Goal: Task Accomplishment & Management: Manage account settings

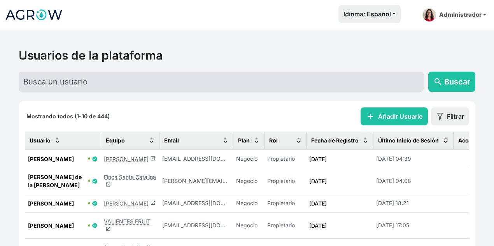
click at [117, 159] on link "Luis Garin launch" at bounding box center [130, 159] width 52 height 7
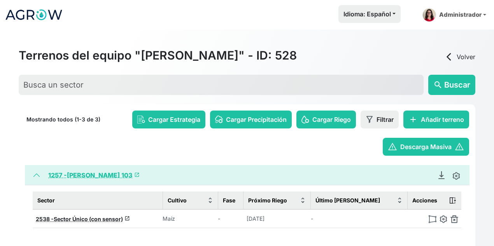
click at [134, 173] on span "launch" at bounding box center [136, 174] width 5 height 5
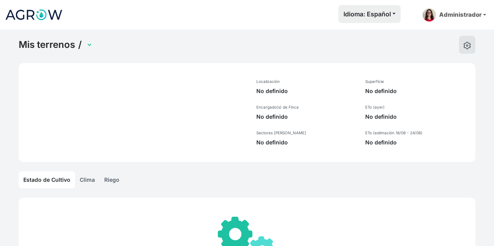
select select "1257"
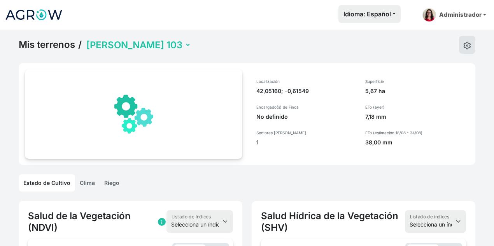
scroll to position [0, 39]
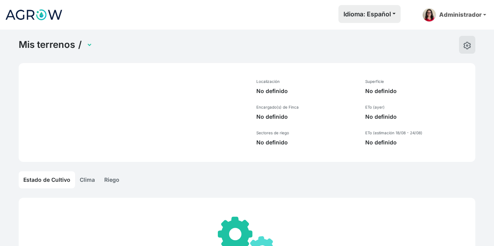
select select "1232"
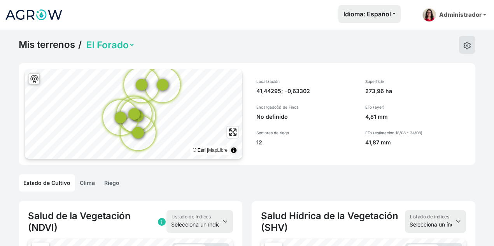
click at [60, 45] on link "Mis terrenos" at bounding box center [47, 45] width 56 height 12
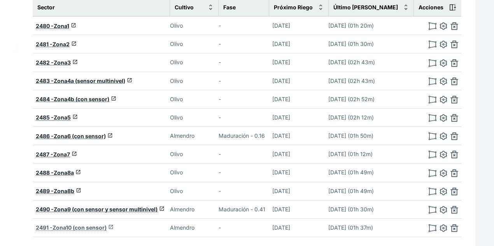
scroll to position [225, 0]
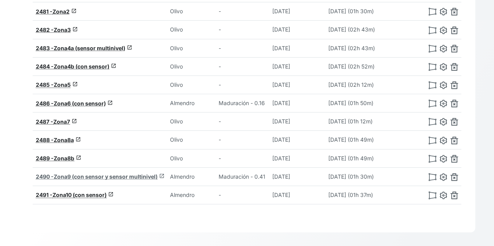
click at [164, 173] on span "launch" at bounding box center [161, 175] width 5 height 5
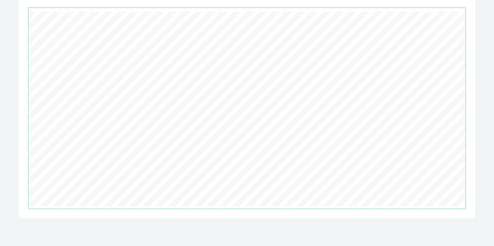
scroll to position [225, 0]
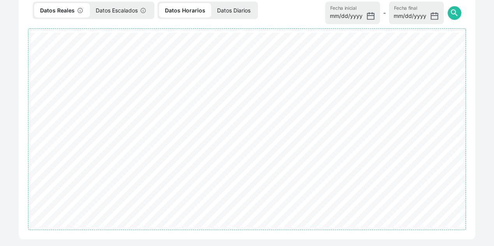
select select "2490"
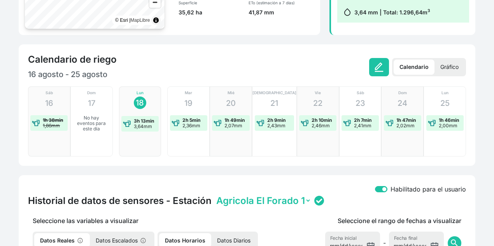
scroll to position [148, 0]
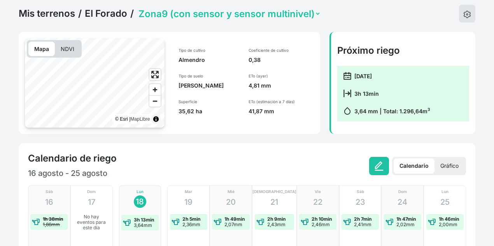
click at [64, 14] on link "Mis terrenos" at bounding box center [47, 14] width 56 height 12
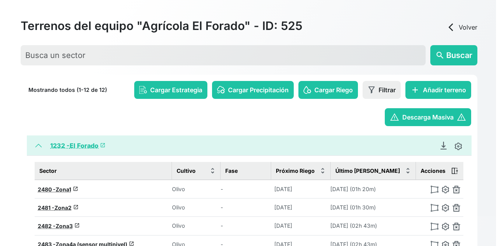
scroll to position [31, 0]
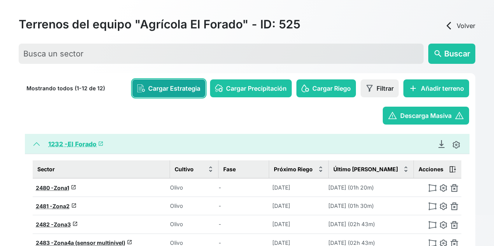
click at [171, 87] on span "Cargar Estrategia" at bounding box center [174, 88] width 52 height 9
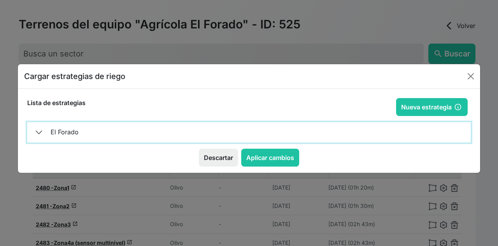
click at [62, 130] on button "El Forado" at bounding box center [248, 132] width 443 height 20
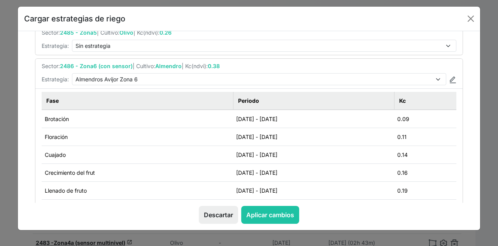
scroll to position [311, 0]
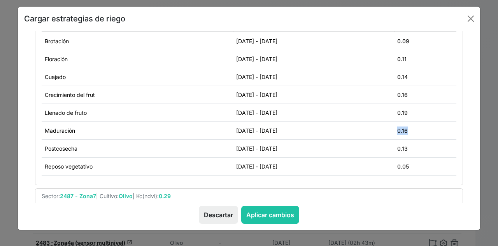
drag, startPoint x: 405, startPoint y: 127, endPoint x: 427, endPoint y: 130, distance: 22.4
click at [427, 130] on td "0.16" at bounding box center [425, 131] width 62 height 18
click at [426, 123] on td "0.16" at bounding box center [425, 131] width 62 height 18
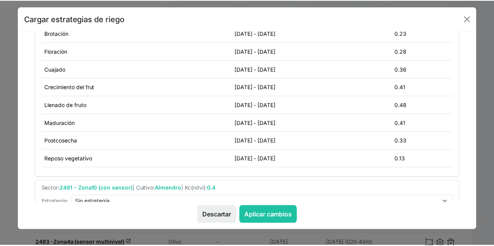
scroll to position [638, 0]
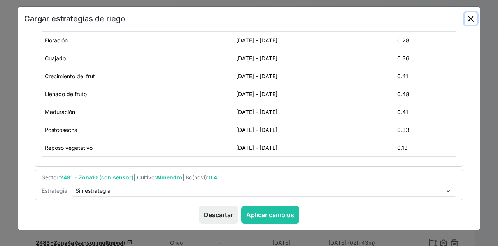
click at [467, 18] on button "Close" at bounding box center [470, 18] width 12 height 12
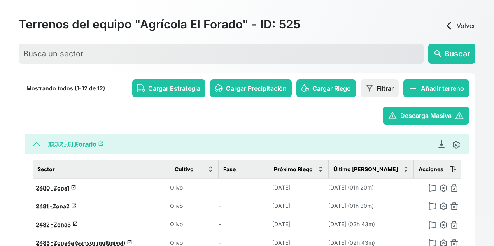
drag, startPoint x: 467, startPoint y: 18, endPoint x: 268, endPoint y: 122, distance: 224.0
click at [268, 122] on div "warning Descarga Masiva warning" at bounding box center [247, 116] width 444 height 18
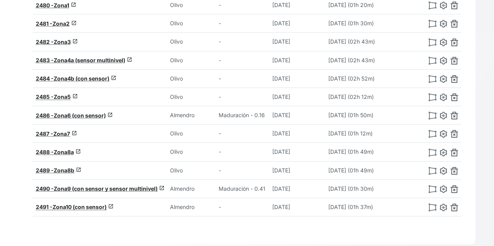
scroll to position [225, 0]
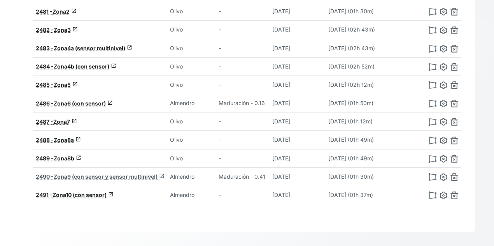
click at [163, 173] on span "launch" at bounding box center [161, 175] width 5 height 5
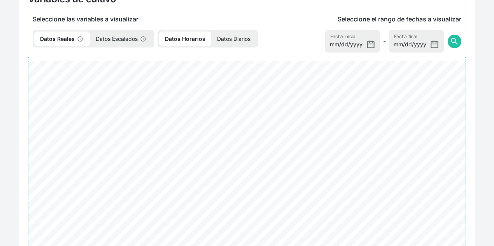
scroll to position [225, 0]
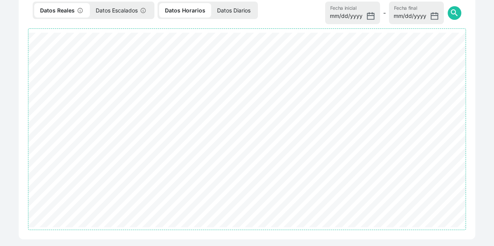
select select "2490"
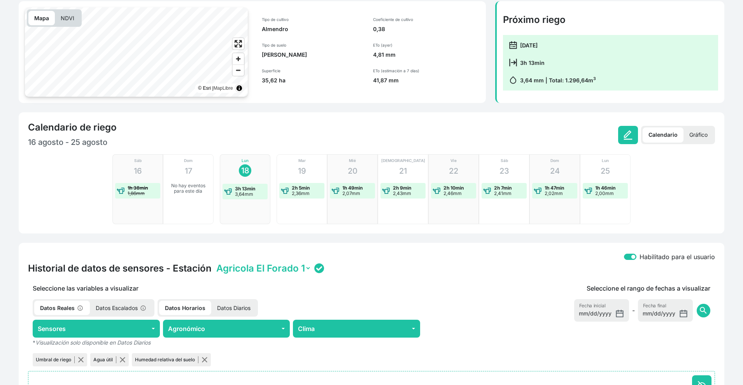
scroll to position [0, 0]
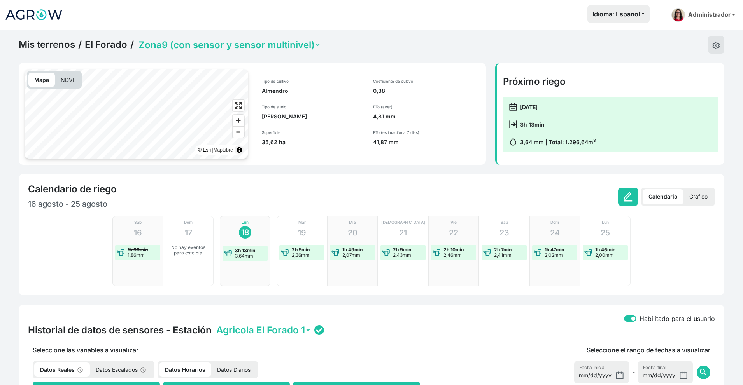
click at [38, 21] on img at bounding box center [34, 14] width 58 height 19
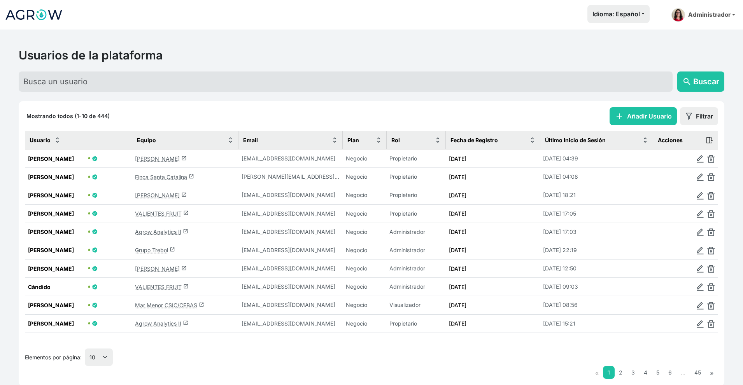
click at [156, 235] on link "Agrow Analytics II launch" at bounding box center [161, 232] width 53 height 7
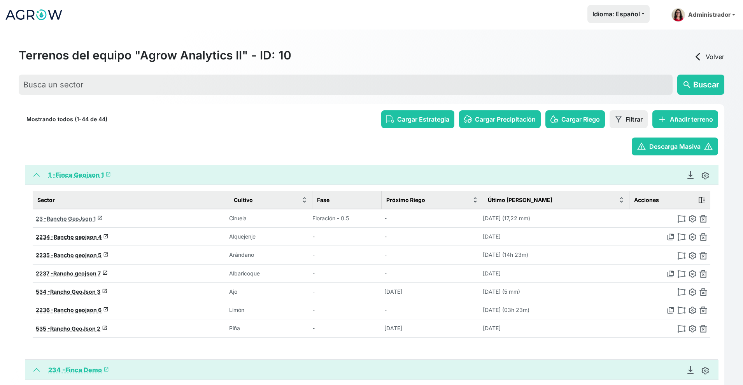
click at [98, 220] on span "launch" at bounding box center [99, 217] width 5 height 5
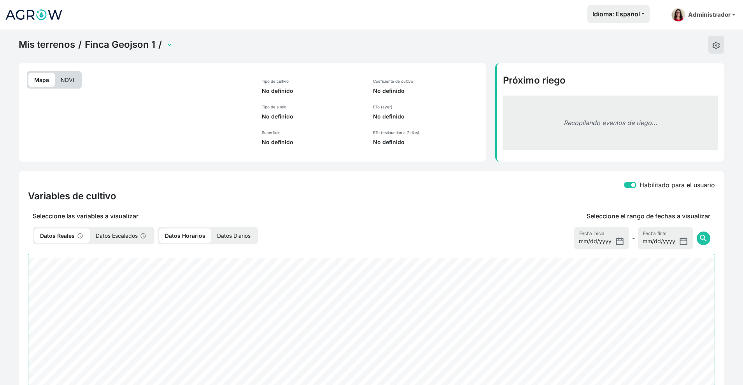
select select "23"
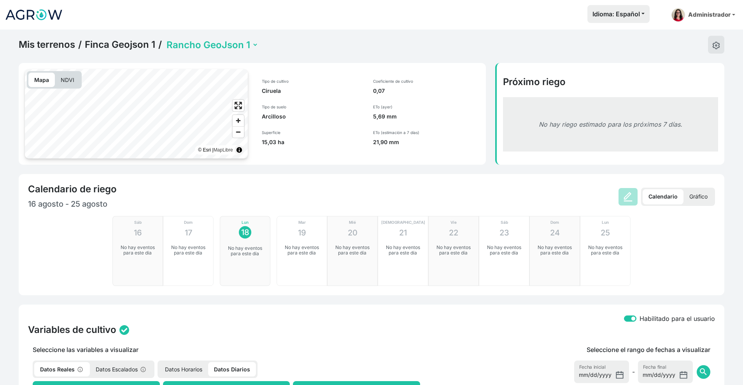
click at [48, 43] on link "Mis terrenos" at bounding box center [47, 45] width 56 height 12
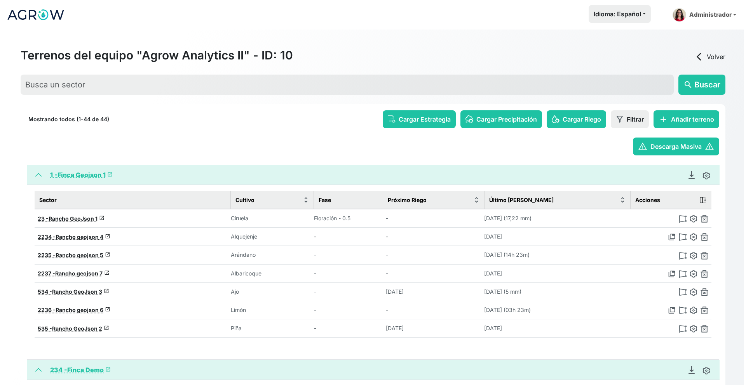
scroll to position [78, 0]
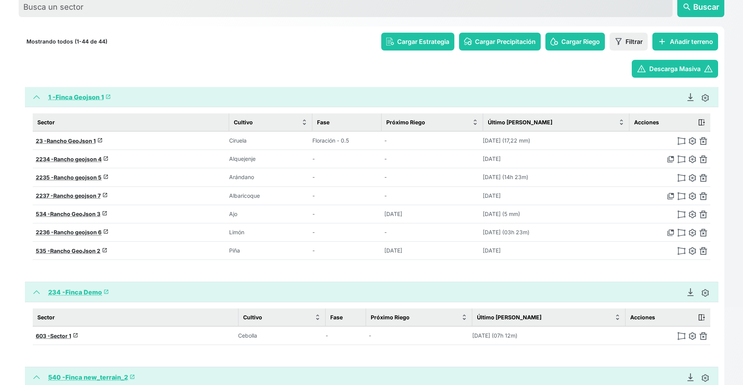
click at [411, 42] on span "Cargar Estrategia" at bounding box center [423, 41] width 52 height 9
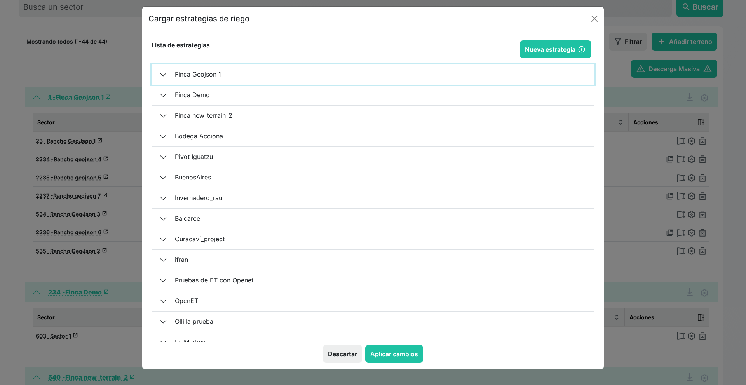
click at [190, 76] on button "Finca Geojson 1" at bounding box center [373, 75] width 443 height 20
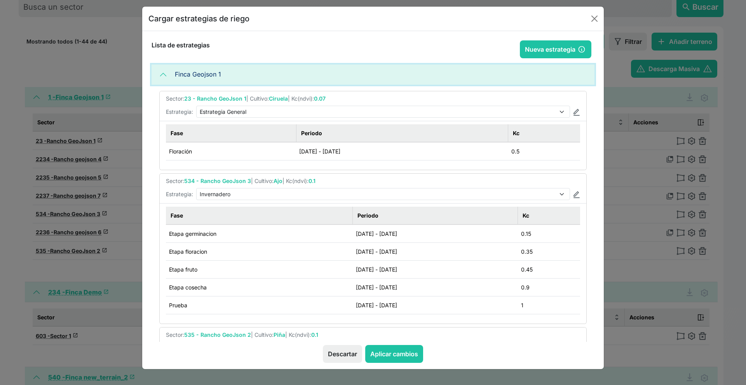
scroll to position [39, 0]
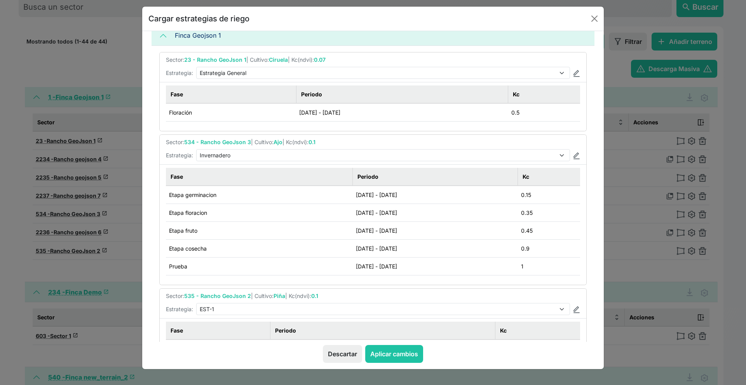
click at [115, 169] on div "Cargar estrategias de riego Configuración de estrategia Nueva estrategia Estrat…" at bounding box center [373, 192] width 746 height 385
click at [339, 245] on button "Descartar" at bounding box center [342, 354] width 39 height 18
click at [346, 245] on button "Descartar" at bounding box center [342, 354] width 39 height 18
click at [497, 15] on button "Close" at bounding box center [595, 18] width 12 height 12
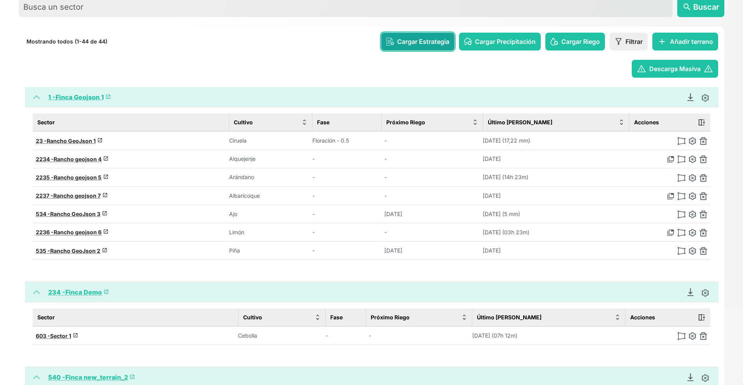
click at [411, 46] on button "Cargar Estrategia" at bounding box center [417, 42] width 73 height 18
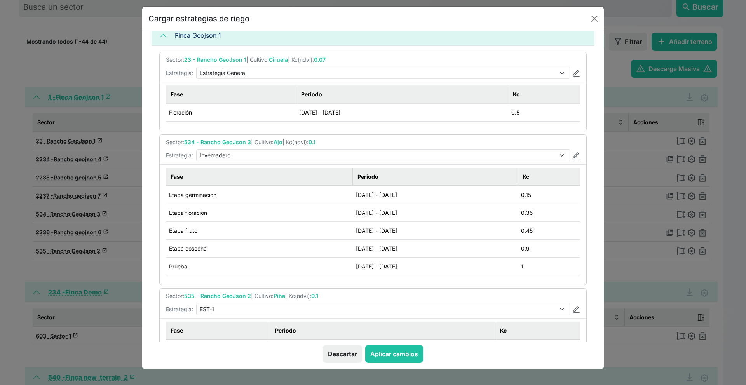
click at [497, 156] on li "Sector: 534 - Rancho GeoJson 3 | Cultivo: Ajo | Kc(ndvi): 0.1 Estrategia: Sin e…" at bounding box center [373, 150] width 427 height 30
click at [497, 155] on img at bounding box center [576, 155] width 7 height 7
select select "4"
type input "Invernadero"
type input "2025-08-12"
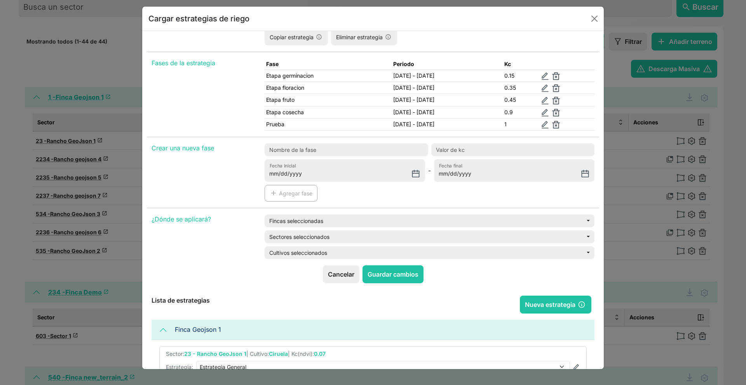
scroll to position [333, 0]
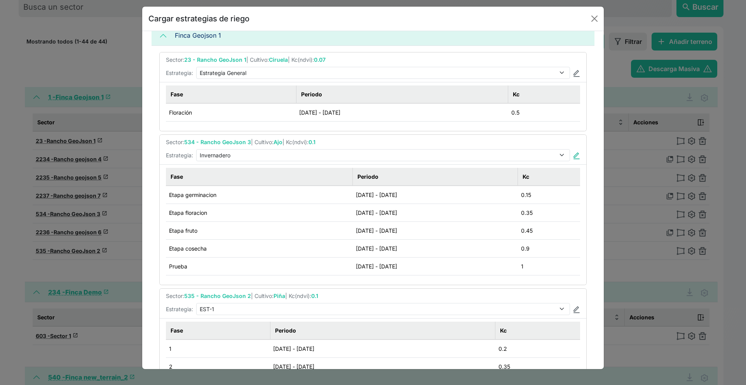
click at [497, 155] on img at bounding box center [576, 155] width 7 height 7
type input "Invernadero"
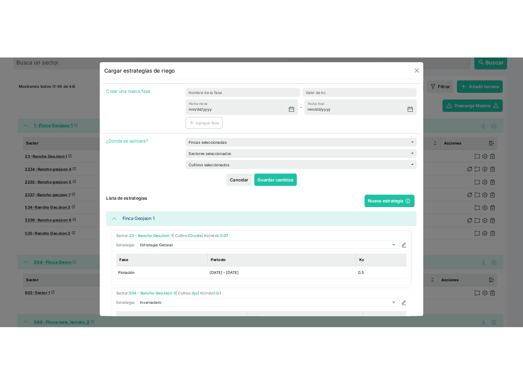
scroll to position [0, 0]
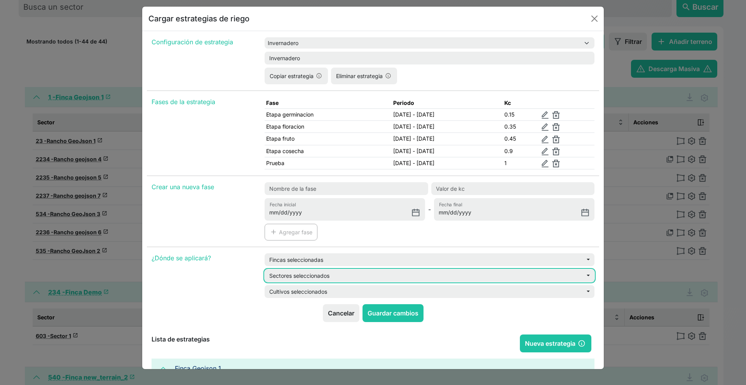
click at [336, 245] on button "Sectores seleccionados" at bounding box center [430, 275] width 330 height 13
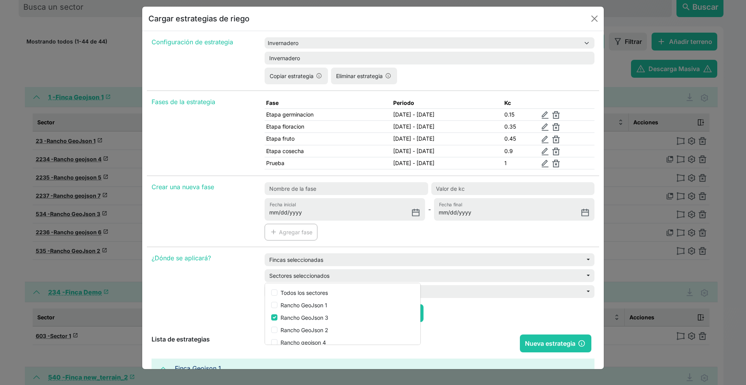
click at [225, 236] on div "Crear una nueva fase" at bounding box center [203, 214] width 113 height 65
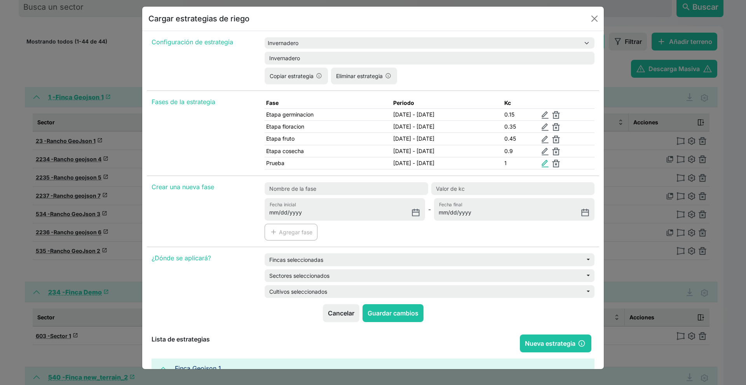
click at [497, 162] on img at bounding box center [546, 164] width 8 height 8
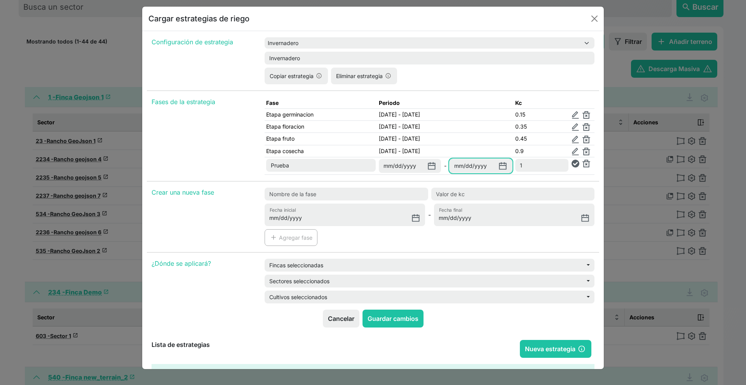
click at [497, 170] on input "[DATE]" at bounding box center [481, 166] width 63 height 14
click at [497, 169] on input "[DATE]" at bounding box center [481, 166] width 63 height 14
click at [497, 166] on input "[DATE]" at bounding box center [481, 166] width 63 height 14
type input "2025-08-31"
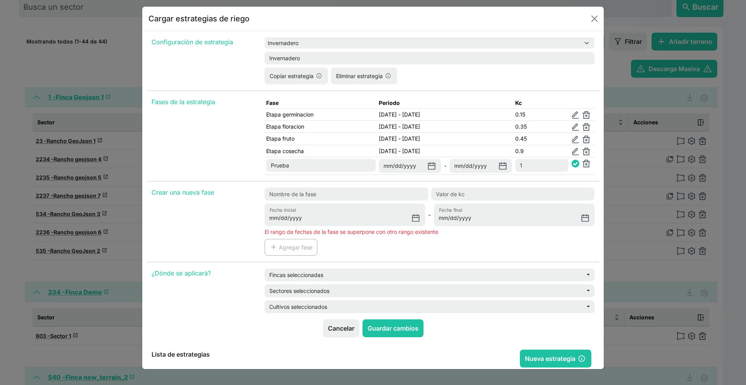
click at [497, 166] on img at bounding box center [576, 164] width 8 height 8
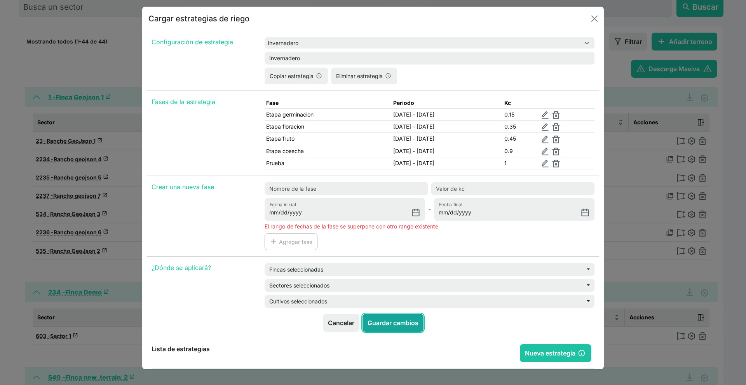
click at [406, 245] on button "Guardar cambios" at bounding box center [393, 323] width 61 height 18
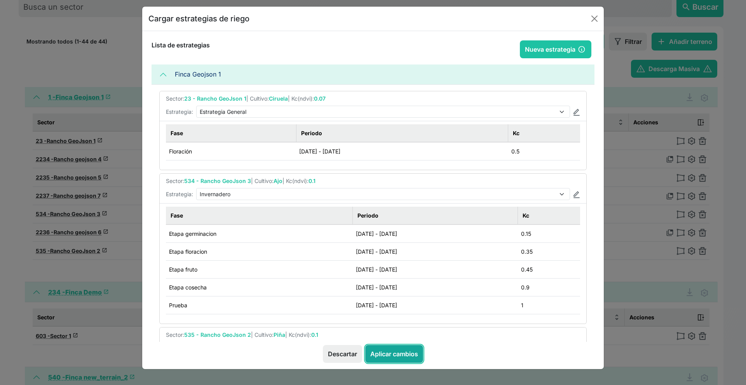
click at [416, 245] on button "Aplicar cambios" at bounding box center [394, 354] width 58 height 18
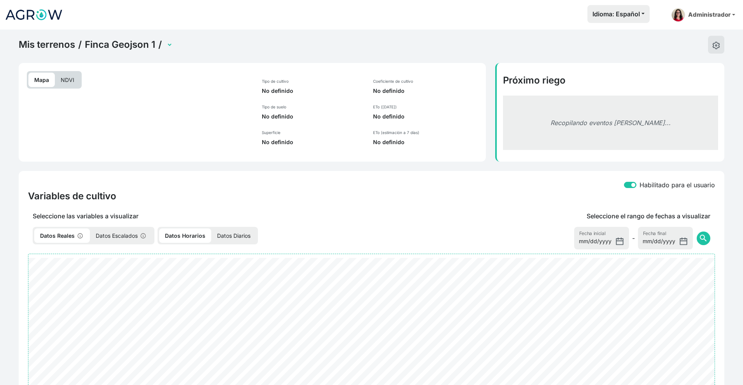
select select "534"
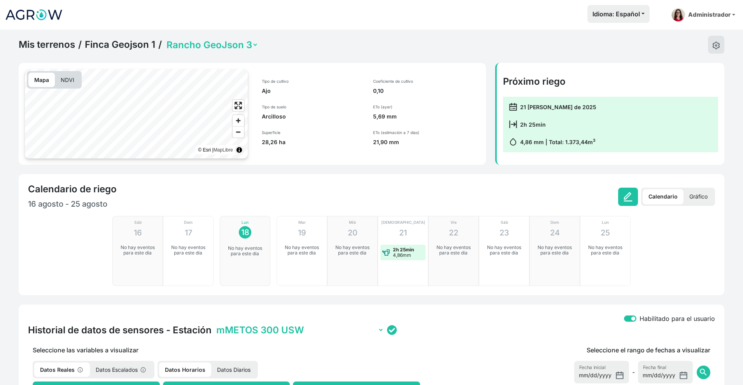
click at [38, 261] on div "Sáb 16 No hay eventos para este día Dom 17 No hay eventos para este día Lun 18 …" at bounding box center [371, 251] width 687 height 70
click at [43, 46] on link "Mis terrenos" at bounding box center [47, 45] width 56 height 12
